Goal: Information Seeking & Learning: Learn about a topic

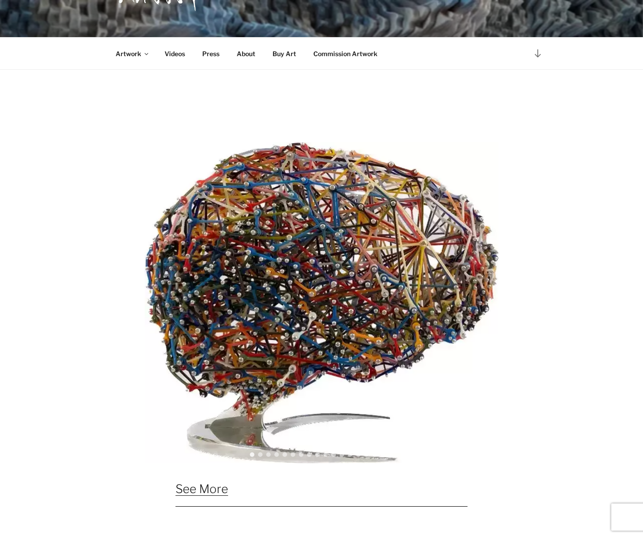
scroll to position [471, 0]
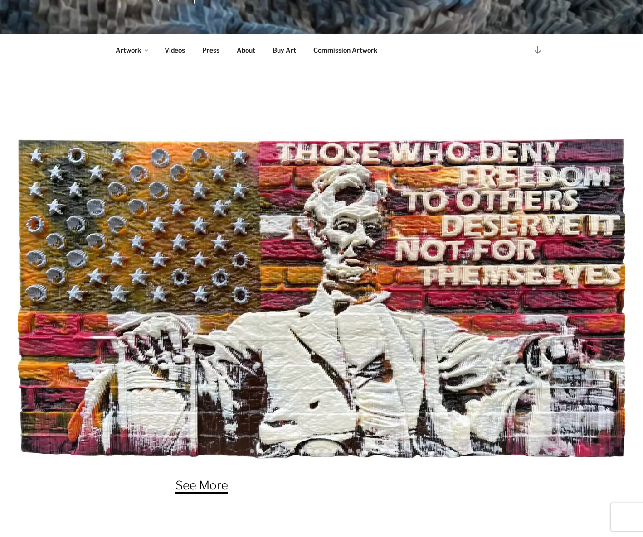
click at [228, 487] on link "See More" at bounding box center [201, 486] width 53 height 14
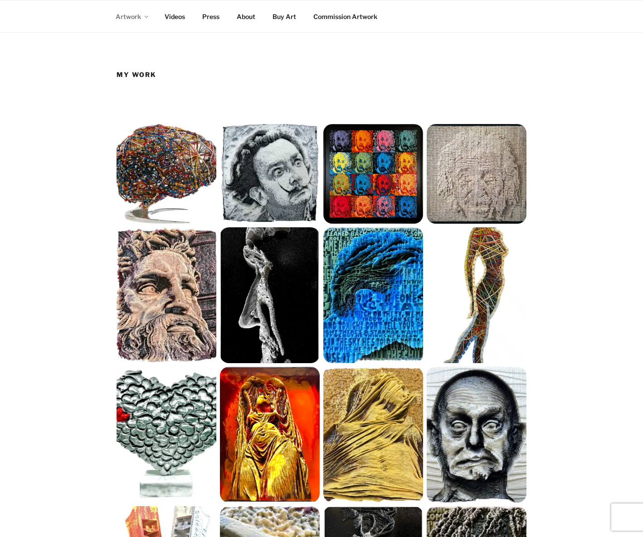
scroll to position [73, 0]
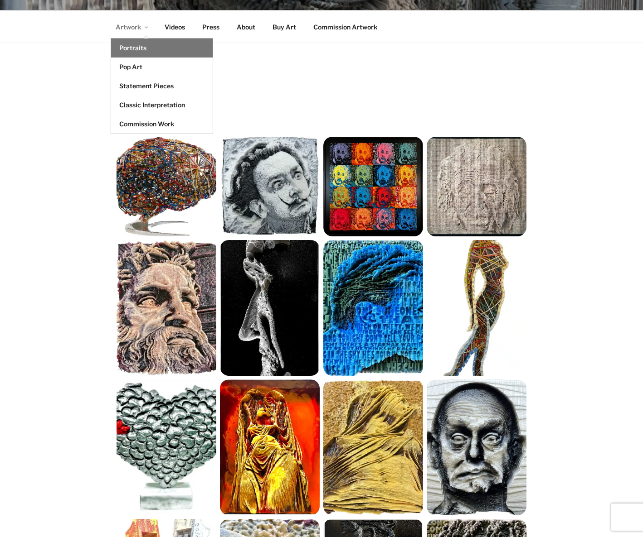
click at [131, 48] on link "Portraits" at bounding box center [162, 48] width 102 height 19
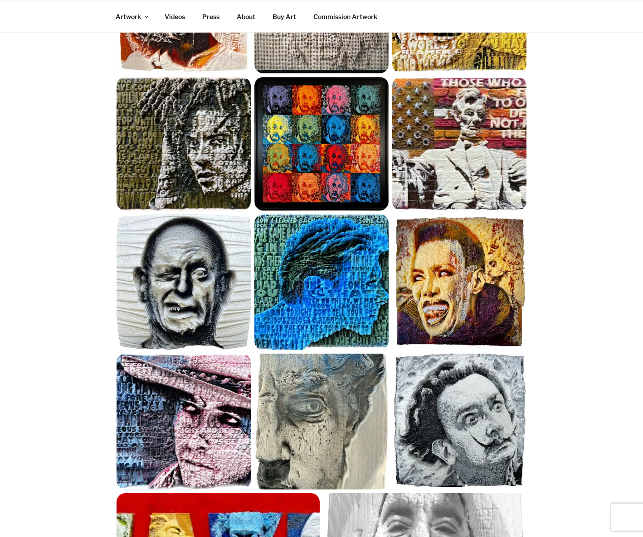
scroll to position [265, 0]
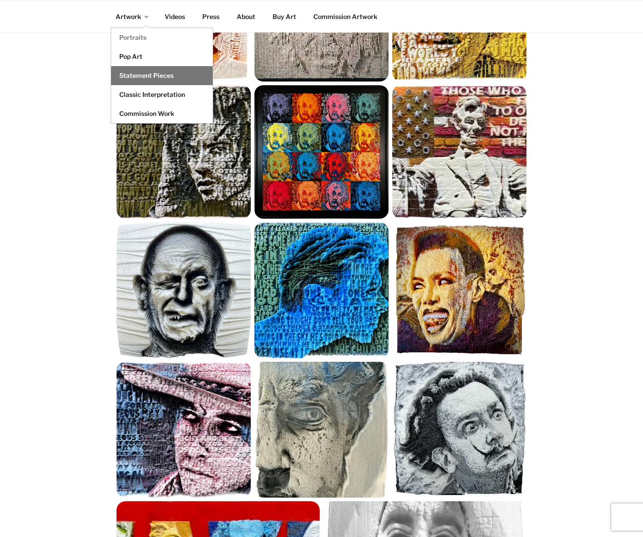
click at [137, 73] on link "Statement Pieces" at bounding box center [162, 75] width 102 height 19
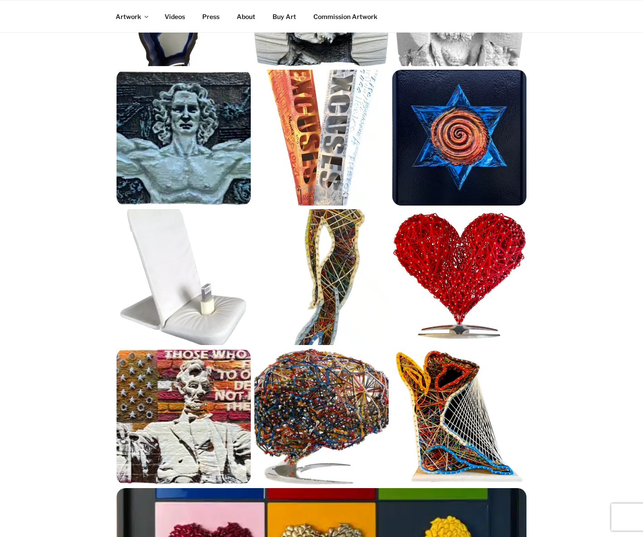
scroll to position [227, 0]
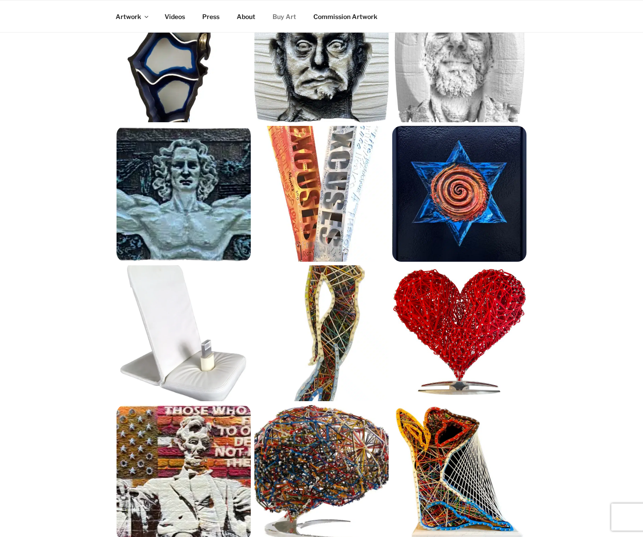
click at [281, 17] on link "Buy Art" at bounding box center [283, 16] width 39 height 22
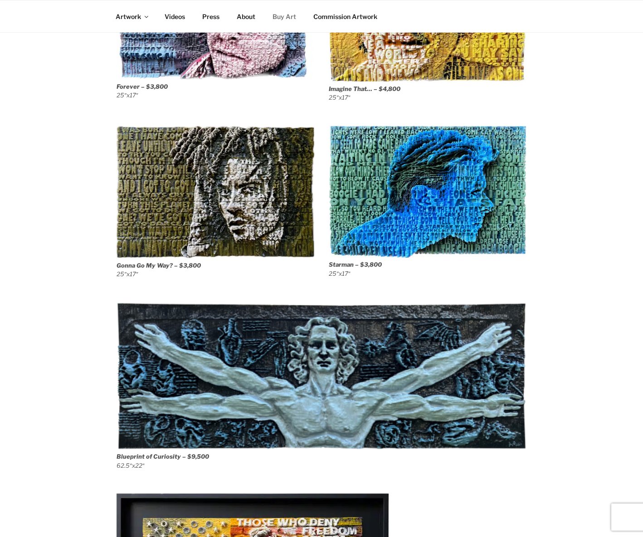
scroll to position [1284, 0]
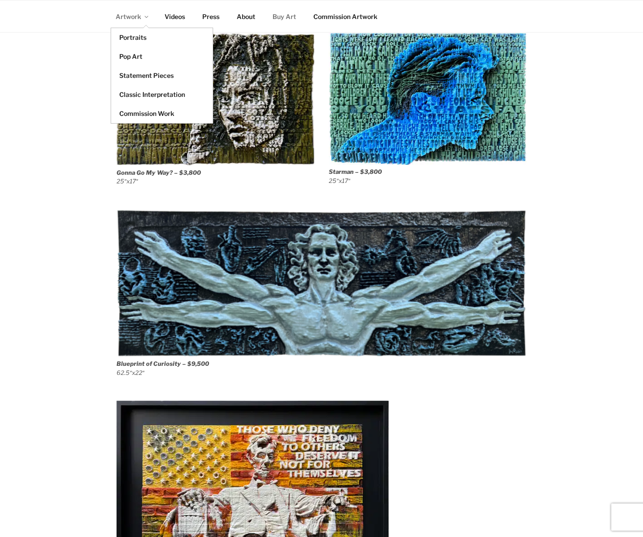
click at [136, 18] on link "Artwork" at bounding box center [131, 16] width 48 height 22
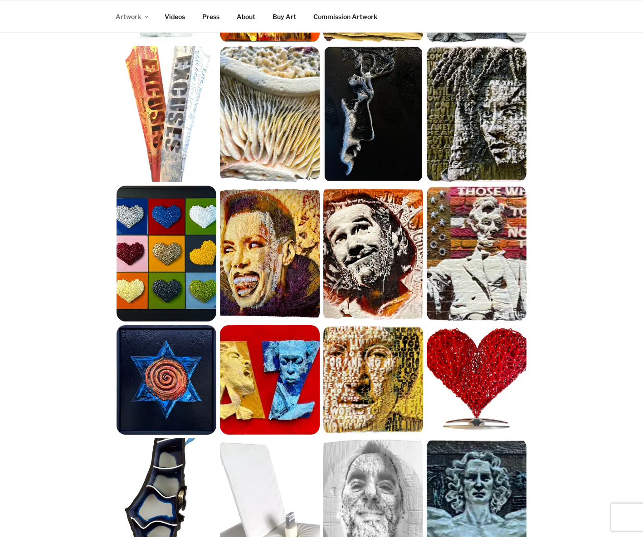
scroll to position [526, 0]
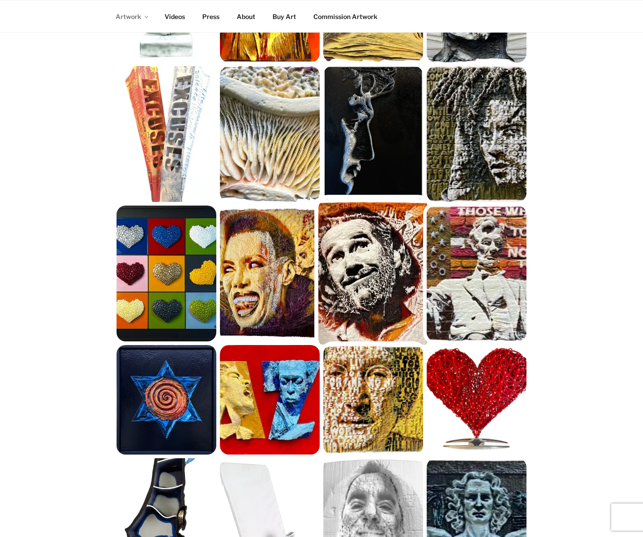
click at [395, 309] on img at bounding box center [373, 274] width 110 height 150
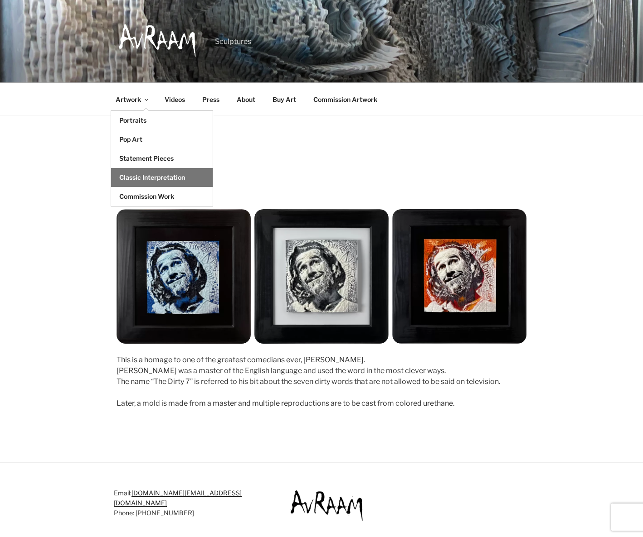
click at [141, 178] on link "Classic Interpretation" at bounding box center [162, 177] width 102 height 19
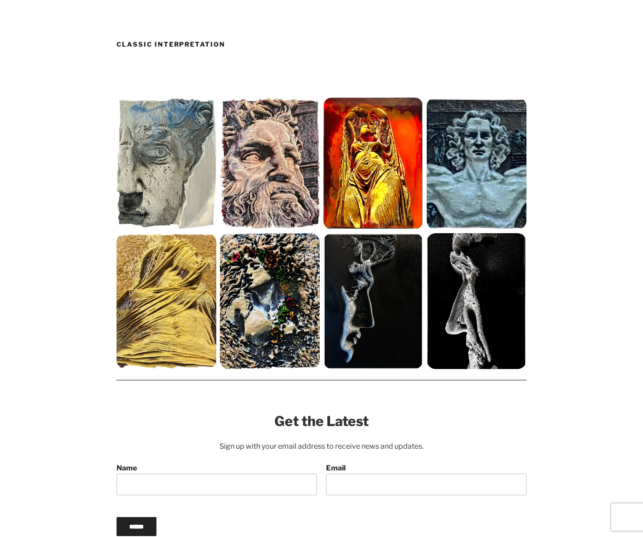
scroll to position [151, 0]
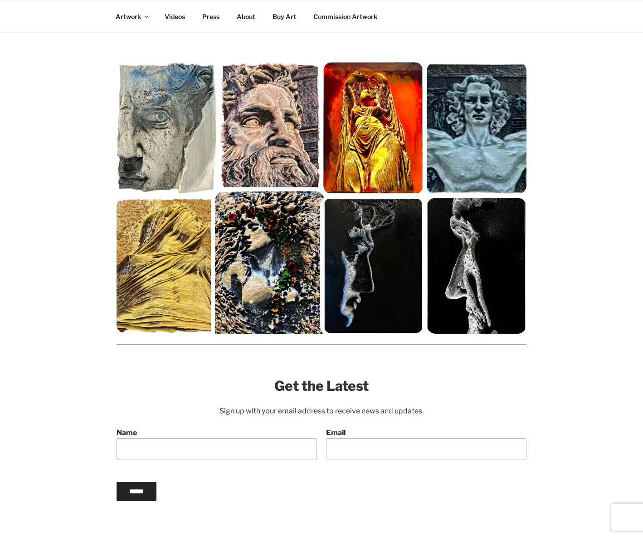
click at [257, 271] on img at bounding box center [270, 266] width 110 height 150
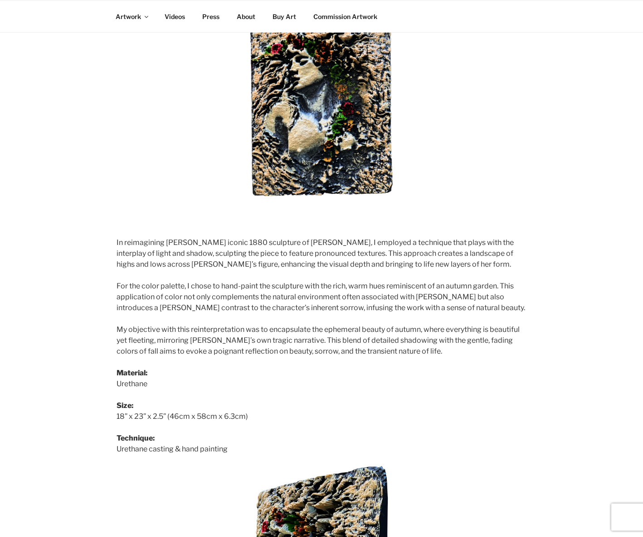
scroll to position [150, 0]
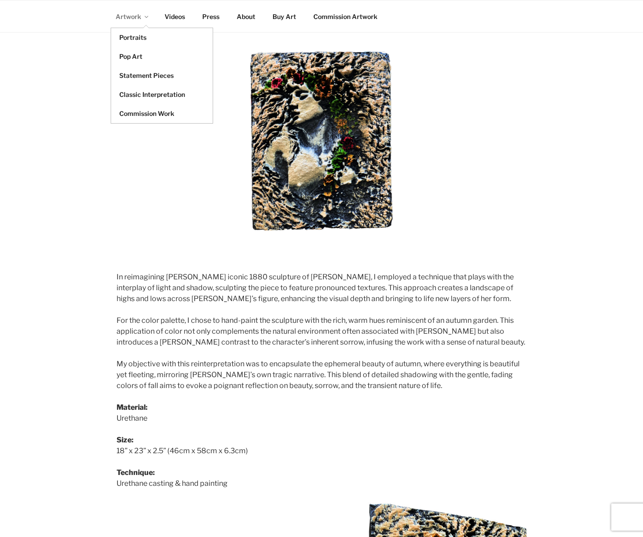
click at [135, 13] on link "Artwork" at bounding box center [131, 16] width 48 height 22
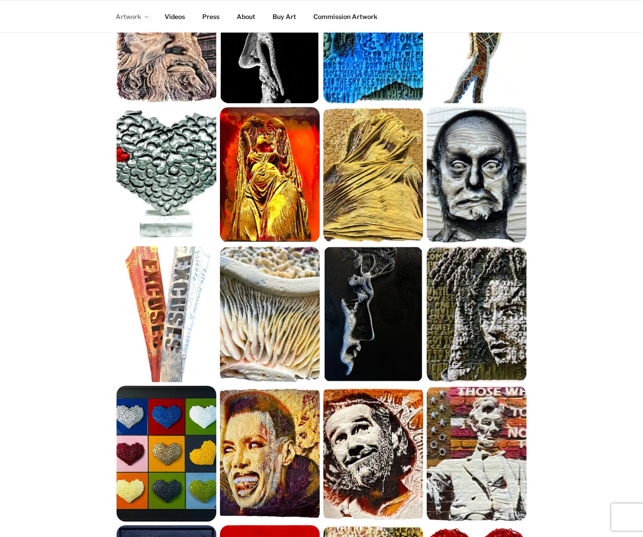
scroll to position [378, 0]
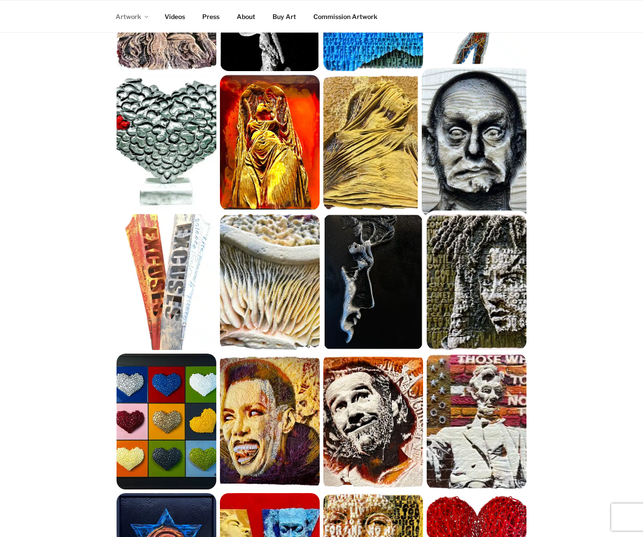
click at [470, 159] on img at bounding box center [476, 143] width 110 height 150
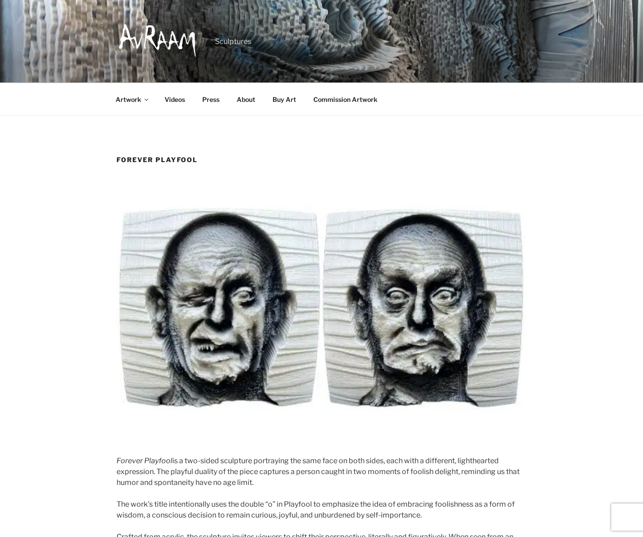
click at [116, 97] on link "Artwork" at bounding box center [131, 99] width 48 height 22
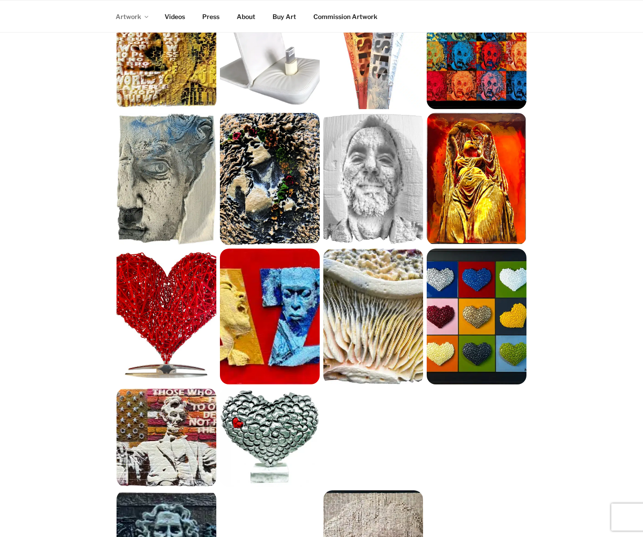
scroll to position [378, 0]
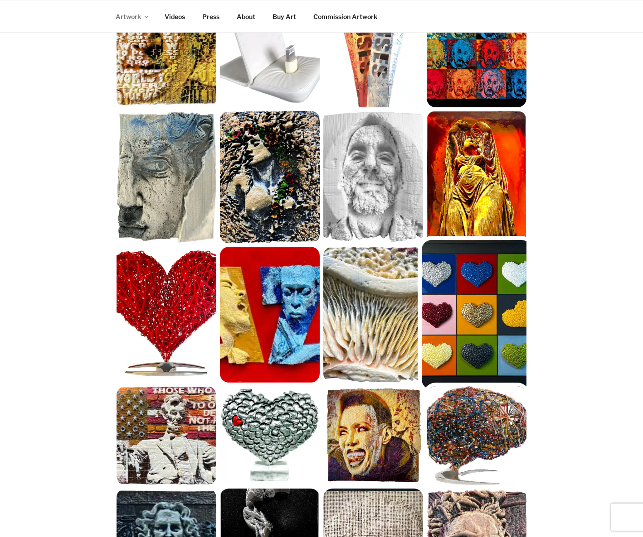
click at [498, 303] on img at bounding box center [476, 315] width 110 height 150
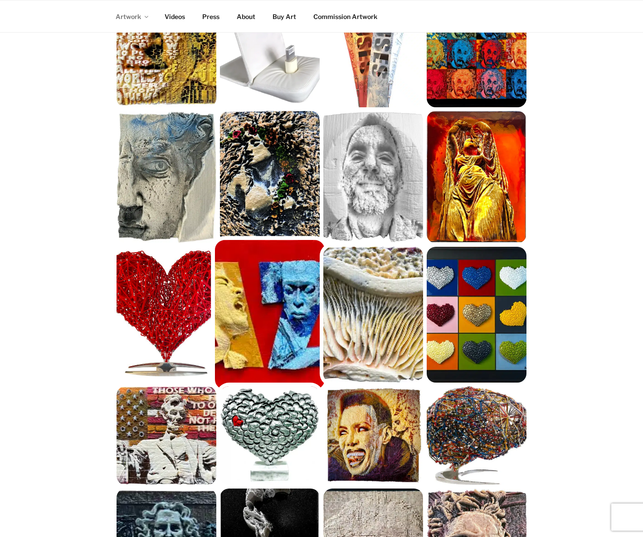
click at [286, 308] on img at bounding box center [270, 315] width 110 height 150
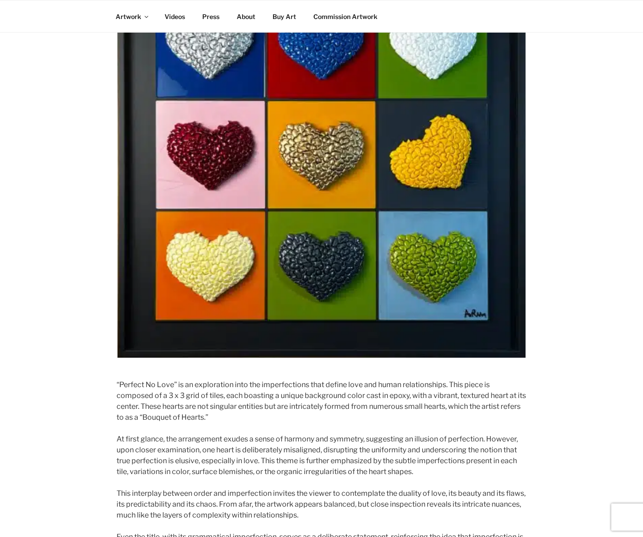
scroll to position [251, 0]
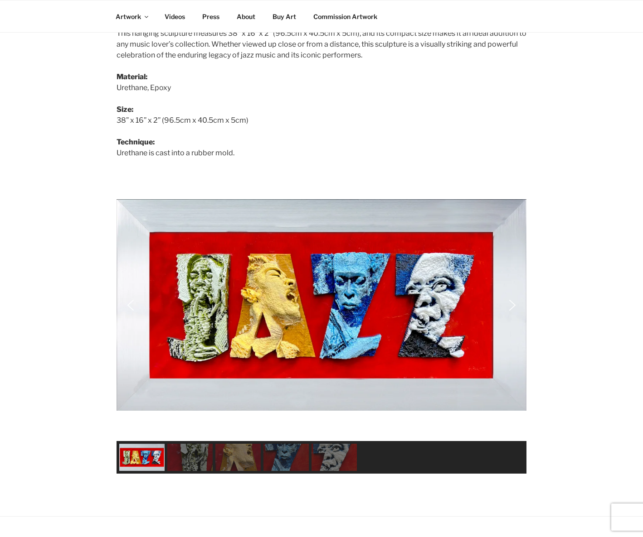
scroll to position [529, 0]
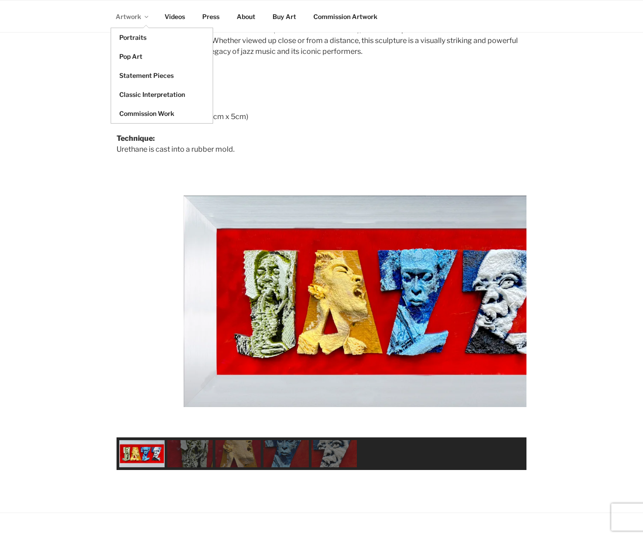
click at [115, 19] on link "Artwork" at bounding box center [131, 16] width 48 height 22
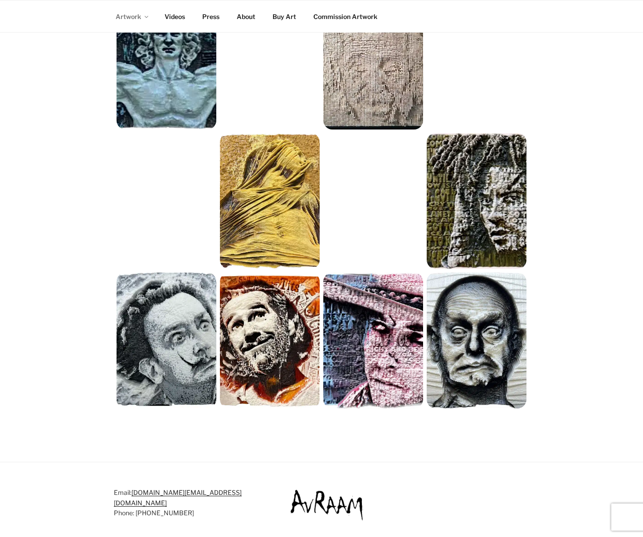
scroll to position [930, 0]
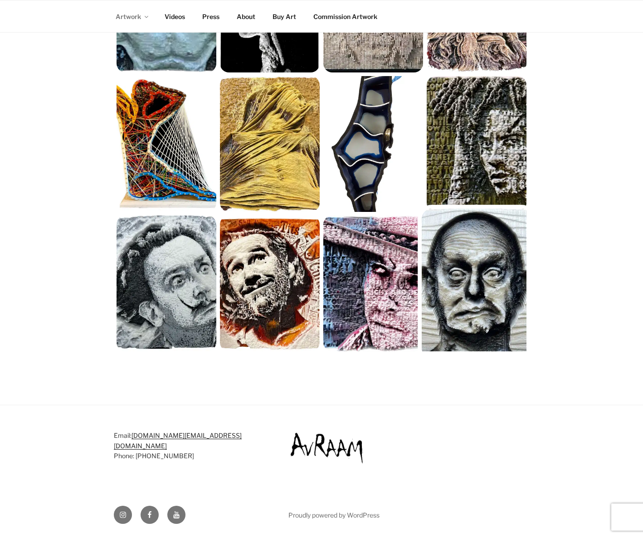
click at [500, 300] on img at bounding box center [476, 284] width 110 height 150
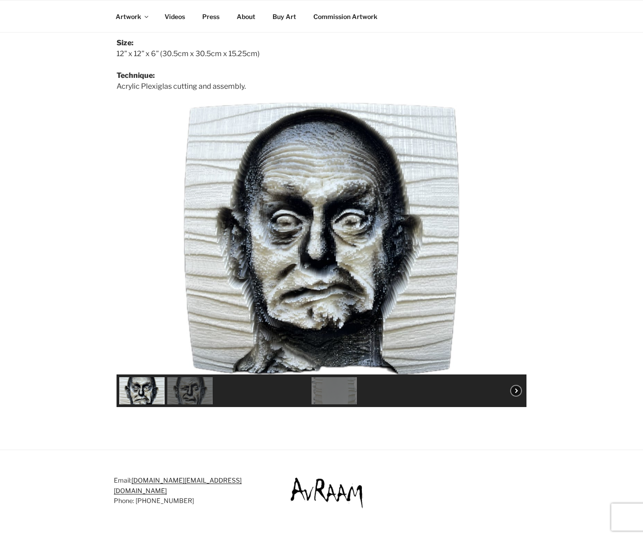
scroll to position [604, 0]
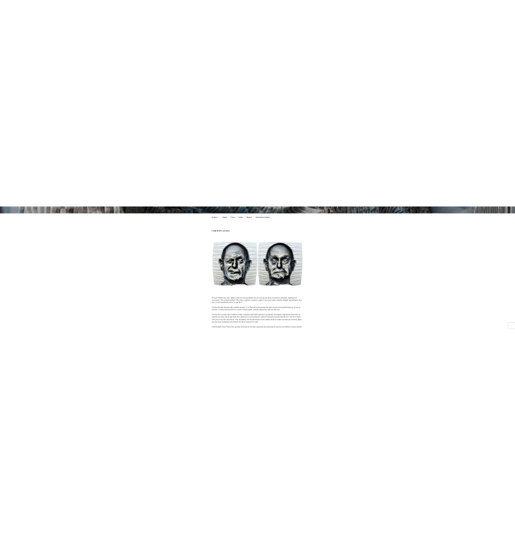
scroll to position [0, 0]
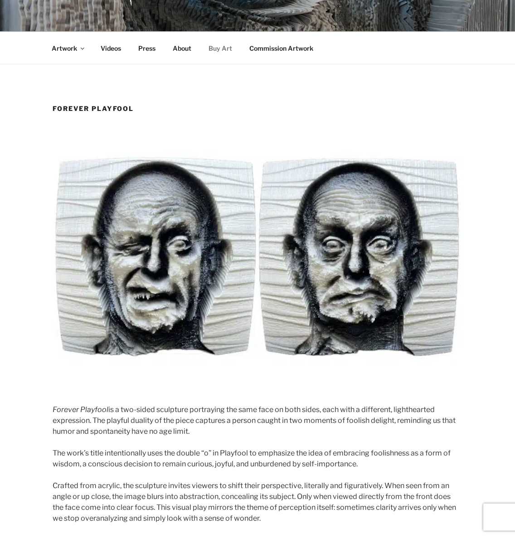
click at [223, 49] on link "Buy Art" at bounding box center [219, 48] width 39 height 22
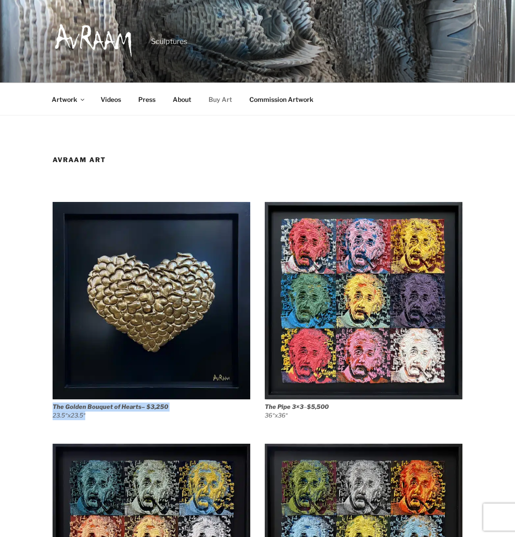
drag, startPoint x: 87, startPoint y: 417, endPoint x: 52, endPoint y: 409, distance: 36.6
copy figcaption "The Golden Bouquet of Hearts – $3,250 23.5″x23.5″"
drag, startPoint x: 326, startPoint y: 416, endPoint x: 262, endPoint y: 410, distance: 64.2
click at [262, 410] on div "The Golden Bouquet of Hearts – $3,250 23.5″x23.5″ The Pipe 3×3 – $5,500 36″x36″" at bounding box center [258, 316] width 410 height 229
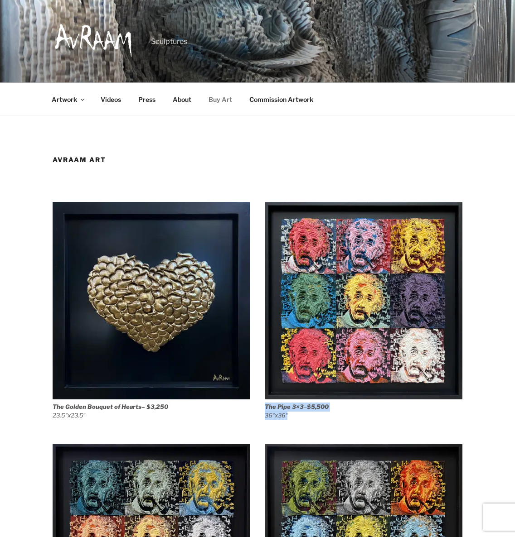
copy figcaption "The Pipe 3×3 – $5,500 36″x36″"
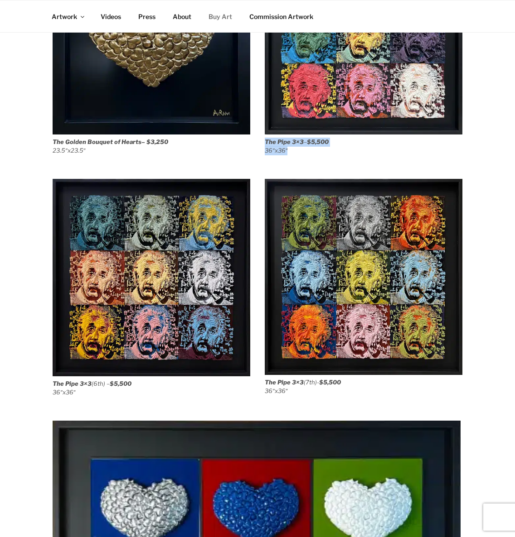
scroll to position [271, 0]
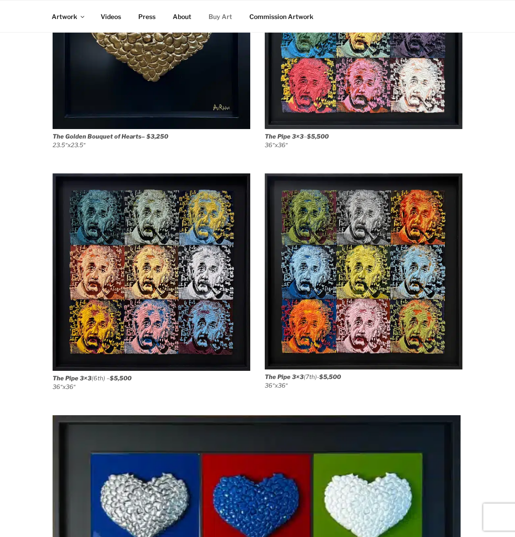
click at [94, 385] on figcaption "The Pipe 3×3 (6th) – $5,500 36″x36″" at bounding box center [152, 383] width 198 height 18
drag, startPoint x: 92, startPoint y: 386, endPoint x: 54, endPoint y: 379, distance: 38.2
click at [54, 379] on figcaption "The Pipe 3×3 (6th) – $5,500 36″x36″" at bounding box center [152, 383] width 198 height 18
copy figcaption "The Pipe 3×3 (6th) – $5,500 36″x36″"
click at [328, 390] on figcaption "The Pipe 3×3 (7th)- $5,500 36″x36″" at bounding box center [364, 382] width 198 height 18
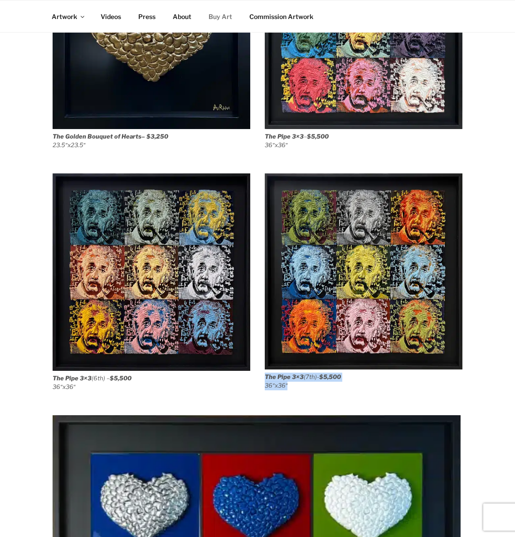
drag, startPoint x: 316, startPoint y: 386, endPoint x: 266, endPoint y: 380, distance: 50.7
click at [266, 380] on figcaption "The Pipe 3×3 (7th)- $5,500 36″x36″" at bounding box center [364, 382] width 198 height 18
copy figcaption "The Pipe 3×3 (7th)- $5,500 36″x36″"
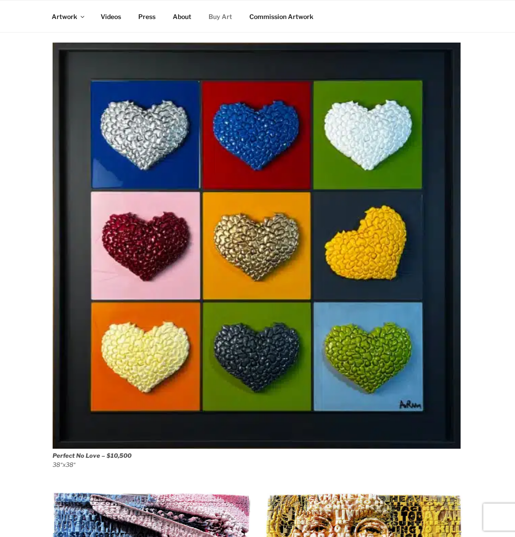
scroll to position [649, 0]
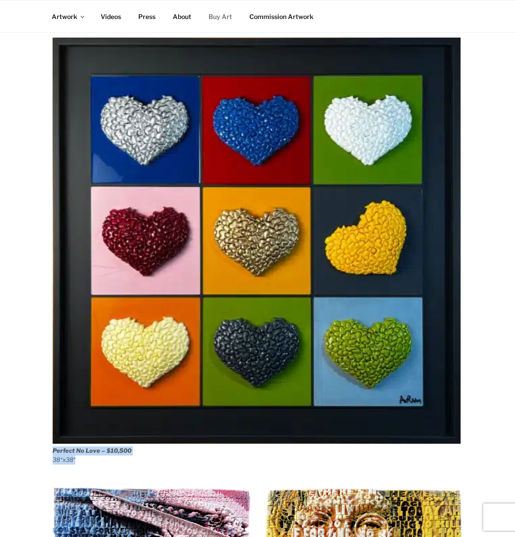
drag, startPoint x: 89, startPoint y: 456, endPoint x: 54, endPoint y: 453, distance: 35.0
click at [54, 453] on figcaption "Perfect No Love – $10,500 38″x38″" at bounding box center [258, 456] width 410 height 18
copy figcaption "Perfect No Love – $10,500 38″x38″"
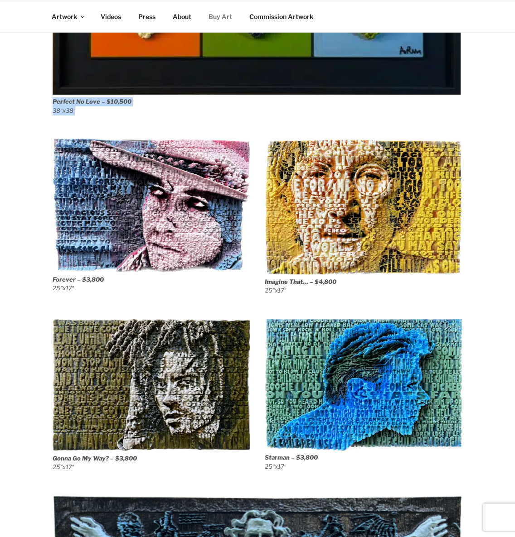
scroll to position [1032, 0]
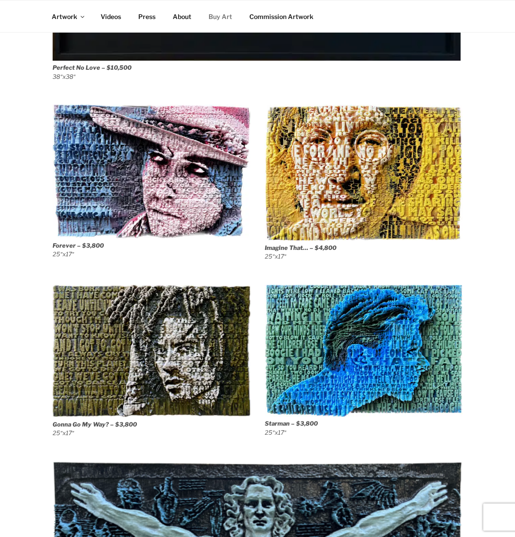
click at [82, 244] on strong "$3,800" at bounding box center [93, 245] width 22 height 7
drag, startPoint x: 80, startPoint y: 252, endPoint x: 53, endPoint y: 248, distance: 27.0
click at [53, 248] on figcaption "Forever – $3,800 25″x17″" at bounding box center [152, 251] width 198 height 18
copy figcaption "Forever – $3,800 25″x17″"
drag, startPoint x: 327, startPoint y: 257, endPoint x: 319, endPoint y: 252, distance: 9.8
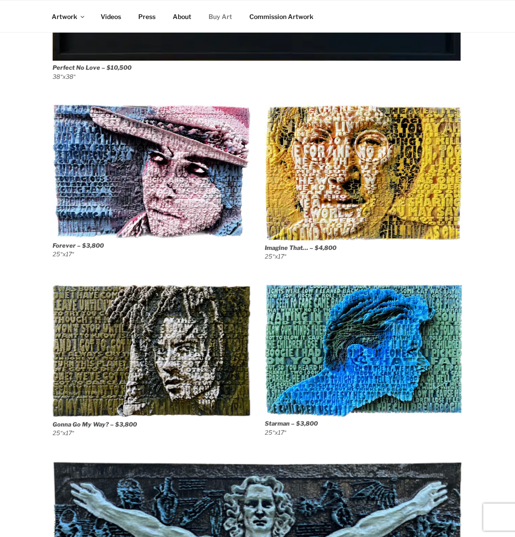
click at [327, 257] on figcaption "Imagine That… – $4,800 25″x17″" at bounding box center [364, 253] width 198 height 18
drag, startPoint x: 313, startPoint y: 256, endPoint x: 264, endPoint y: 251, distance: 49.2
click at [264, 251] on div "Forever – $3,800 25″x17″ Imagine That… – $4,800 25″x17″" at bounding box center [258, 189] width 410 height 168
copy figcaption "Imagine That… – $4,800 25″x17″"
click at [209, 377] on img at bounding box center [152, 351] width 198 height 132
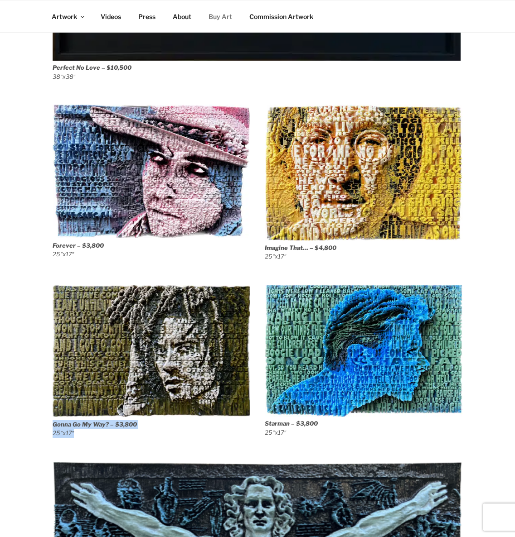
drag, startPoint x: 92, startPoint y: 431, endPoint x: 53, endPoint y: 426, distance: 39.0
click at [53, 426] on figcaption "Gonna Go My Way? – $3,800 25″x17″" at bounding box center [152, 430] width 198 height 18
copy figcaption "Gonna Go My Way? – $3,800 25″x17″"
click at [301, 440] on div "Starman – $3,800 25″x17″" at bounding box center [364, 367] width 198 height 164
drag, startPoint x: 294, startPoint y: 428, endPoint x: 266, endPoint y: 429, distance: 27.2
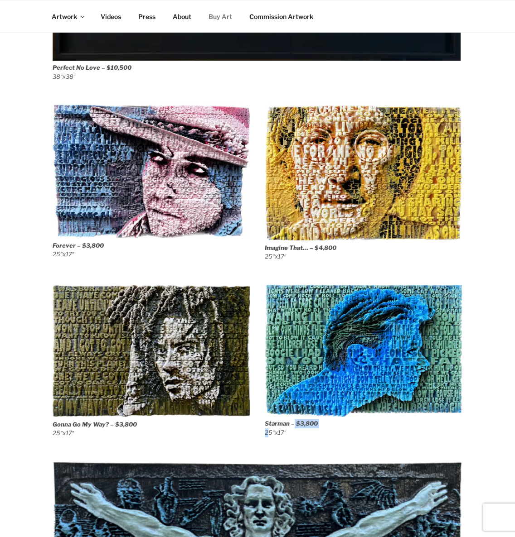
click at [266, 429] on figcaption "Starman – $3,800 25″x17″" at bounding box center [364, 429] width 198 height 18
click at [281, 444] on div "Starman – $3,800 25″x17″" at bounding box center [364, 367] width 198 height 164
drag, startPoint x: 290, startPoint y: 433, endPoint x: 266, endPoint y: 424, distance: 25.7
click at [266, 424] on figcaption "Starman – $3,800 25″x17″" at bounding box center [364, 429] width 198 height 18
copy figcaption "Starman – $3,800 25″x17″"
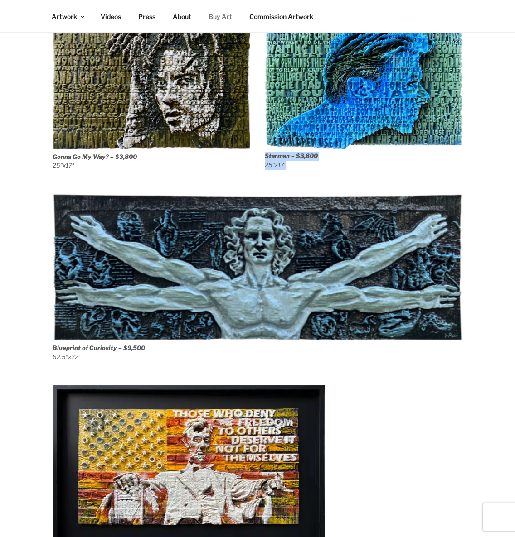
scroll to position [1334, 0]
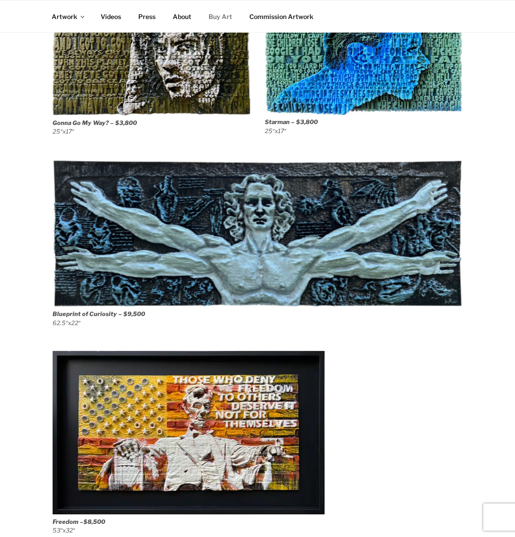
click at [81, 324] on figcaption "Blueprint of Curiosity – $9,500 62.5″x22″" at bounding box center [258, 319] width 410 height 18
drag, startPoint x: 88, startPoint y: 324, endPoint x: 47, endPoint y: 317, distance: 41.4
click at [47, 317] on div "AvRaam Art The Golden Bouquet of Hearts – $3,250 23.5″x23.5″ The Pipe 3×3 – $5,…" at bounding box center [257, 279] width 453 height 2915
copy figcaption "Blueprint of Curiosity – $9,500 62.5″x22″"
click at [397, 427] on figure "Freedom – $8,500 53″x32″" at bounding box center [258, 443] width 410 height 184
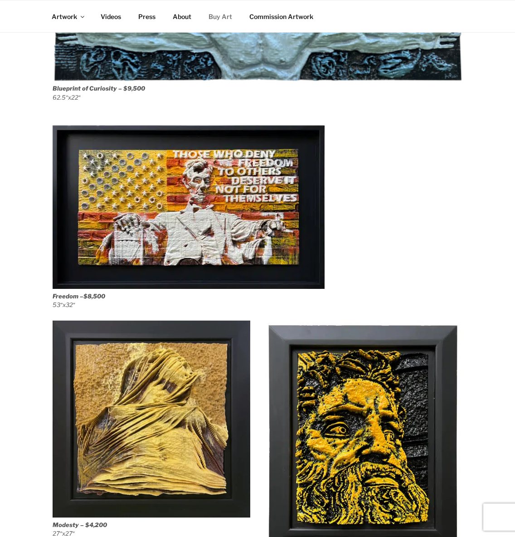
scroll to position [1560, 0]
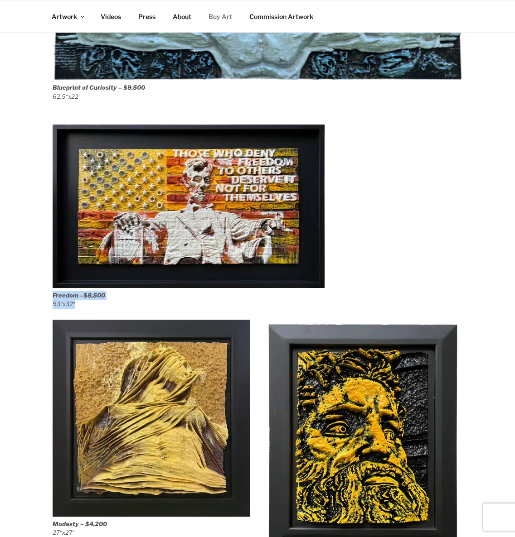
drag, startPoint x: 77, startPoint y: 304, endPoint x: 47, endPoint y: 299, distance: 30.4
click at [47, 299] on div "AvRaam Art The Golden Bouquet of Hearts – $3,250 23.5″x23.5″ The Pipe 3×3 – $5,…" at bounding box center [257, 52] width 453 height 2915
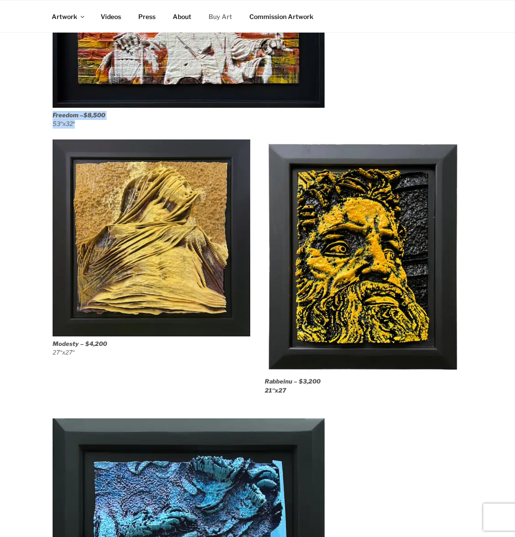
scroll to position [1775, 0]
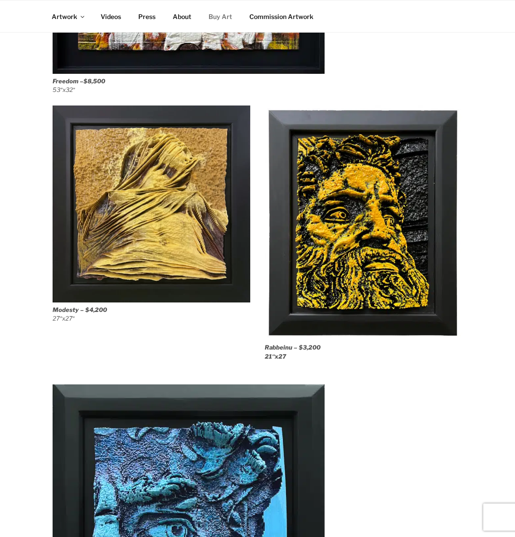
click at [295, 361] on figcaption "Rabbeinu – $3,200 21″x27" at bounding box center [364, 353] width 198 height 18
drag, startPoint x: 295, startPoint y: 360, endPoint x: 263, endPoint y: 350, distance: 32.7
click at [263, 350] on div "Modesty – $4,200 27″x27″ Rabbeinu – $3,200 21″x27" at bounding box center [258, 239] width 410 height 266
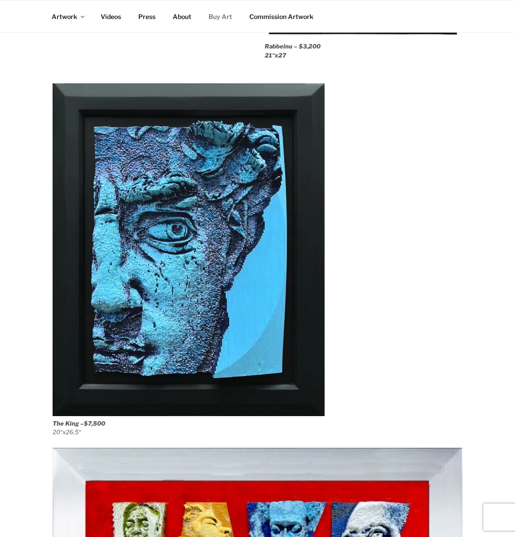
scroll to position [2077, 0]
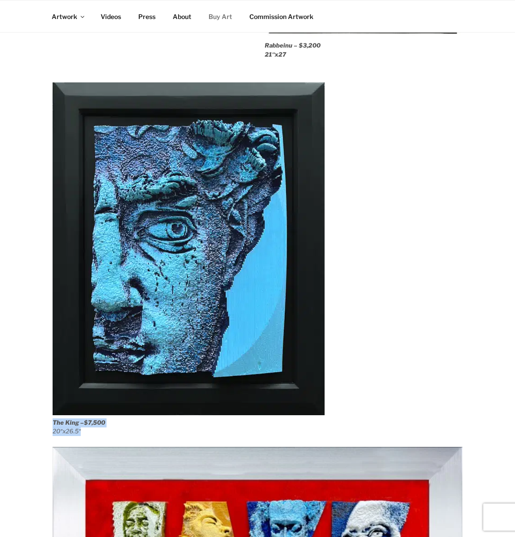
drag, startPoint x: 86, startPoint y: 432, endPoint x: 48, endPoint y: 425, distance: 38.3
click at [411, 408] on figure "The King – $7,500 20″x26.5″" at bounding box center [258, 259] width 410 height 354
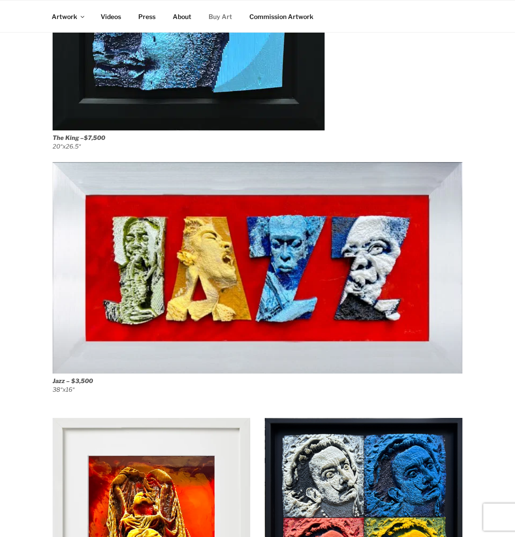
scroll to position [2379, 0]
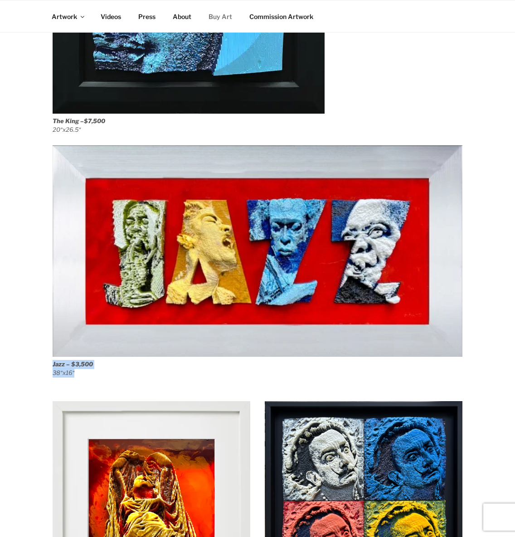
drag, startPoint x: 76, startPoint y: 373, endPoint x: 52, endPoint y: 367, distance: 25.0
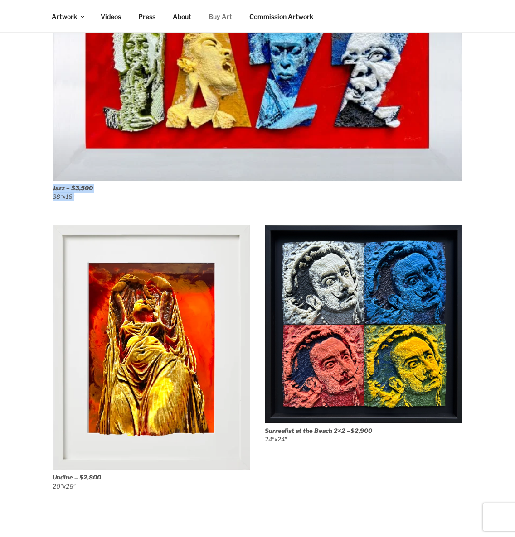
scroll to position [2609, 0]
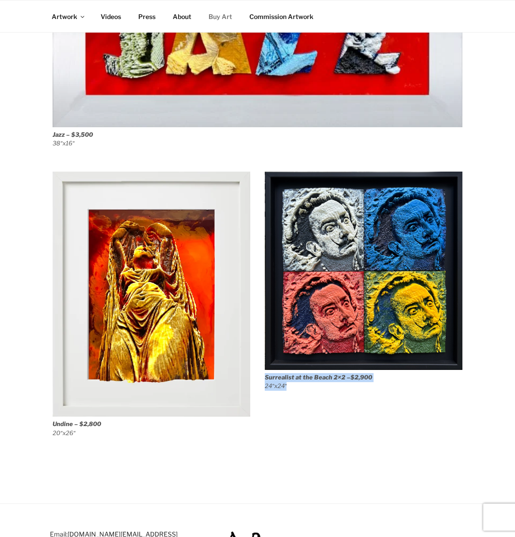
drag, startPoint x: 309, startPoint y: 389, endPoint x: 260, endPoint y: 379, distance: 50.5
click at [260, 379] on div "Undine – $2,800 20″x26″ Surrealist at the Beach 2×2 – $2,900 24″x24″" at bounding box center [258, 310] width 410 height 277
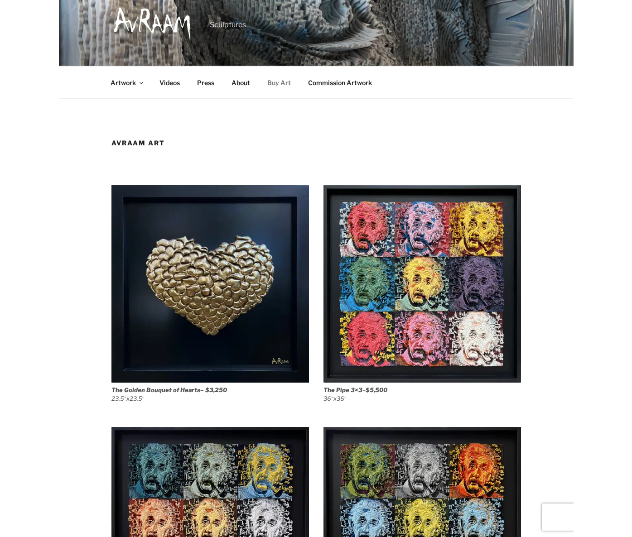
scroll to position [0, 0]
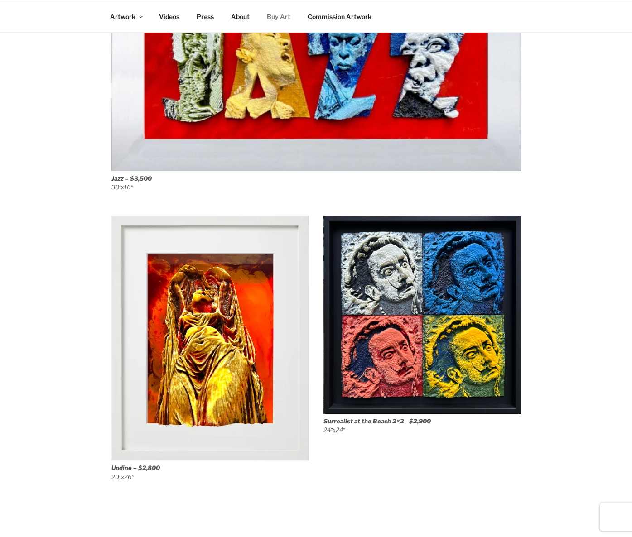
scroll to position [2568, 0]
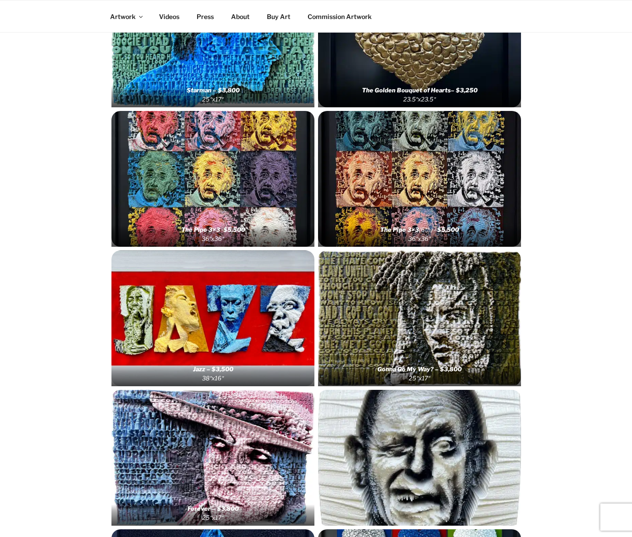
scroll to position [227, 0]
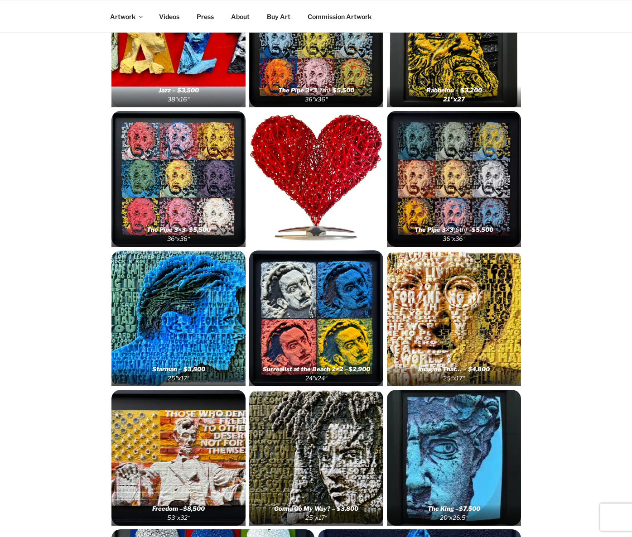
scroll to position [76, 0]
